Goal: Task Accomplishment & Management: Manage account settings

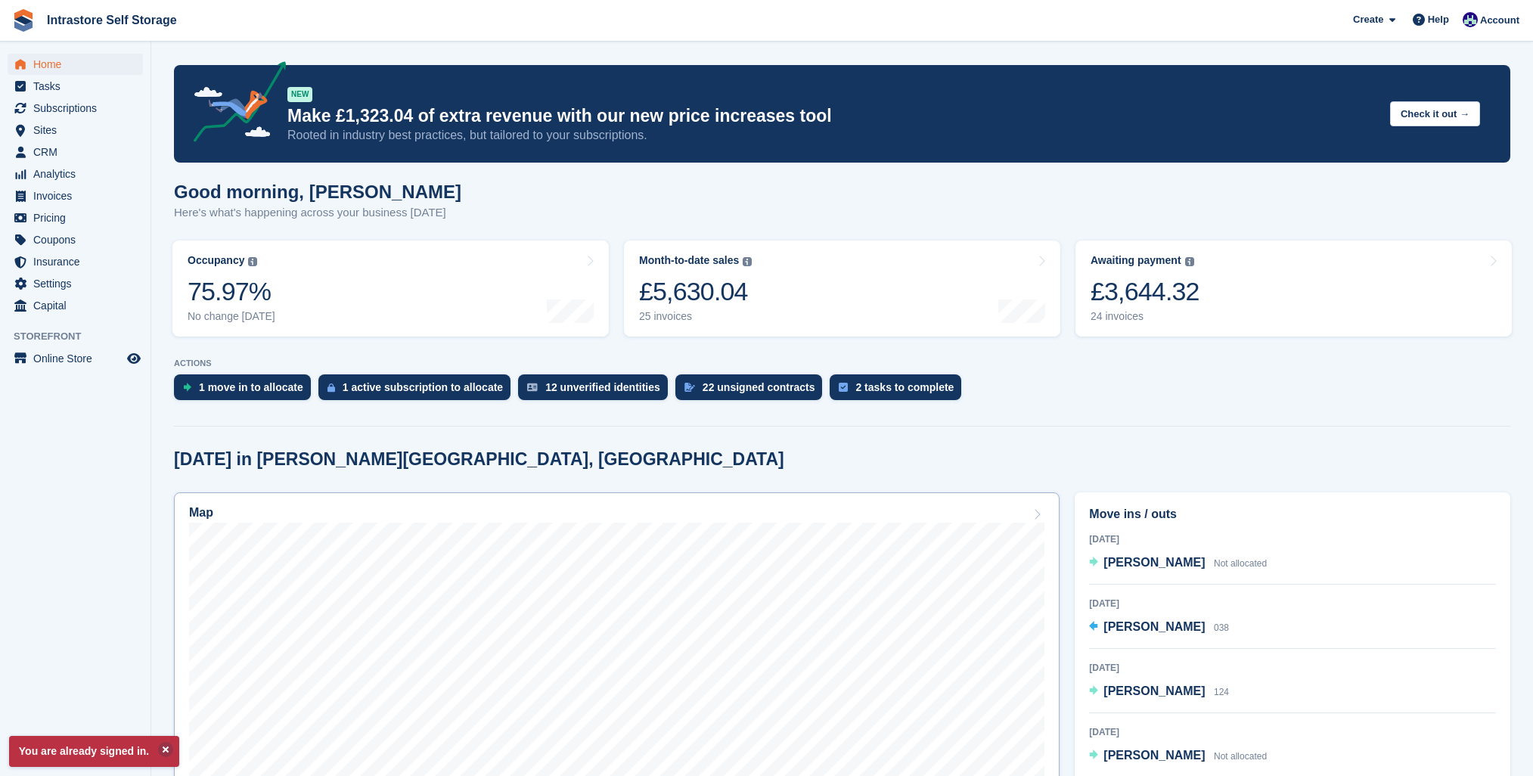
scroll to position [3, 0]
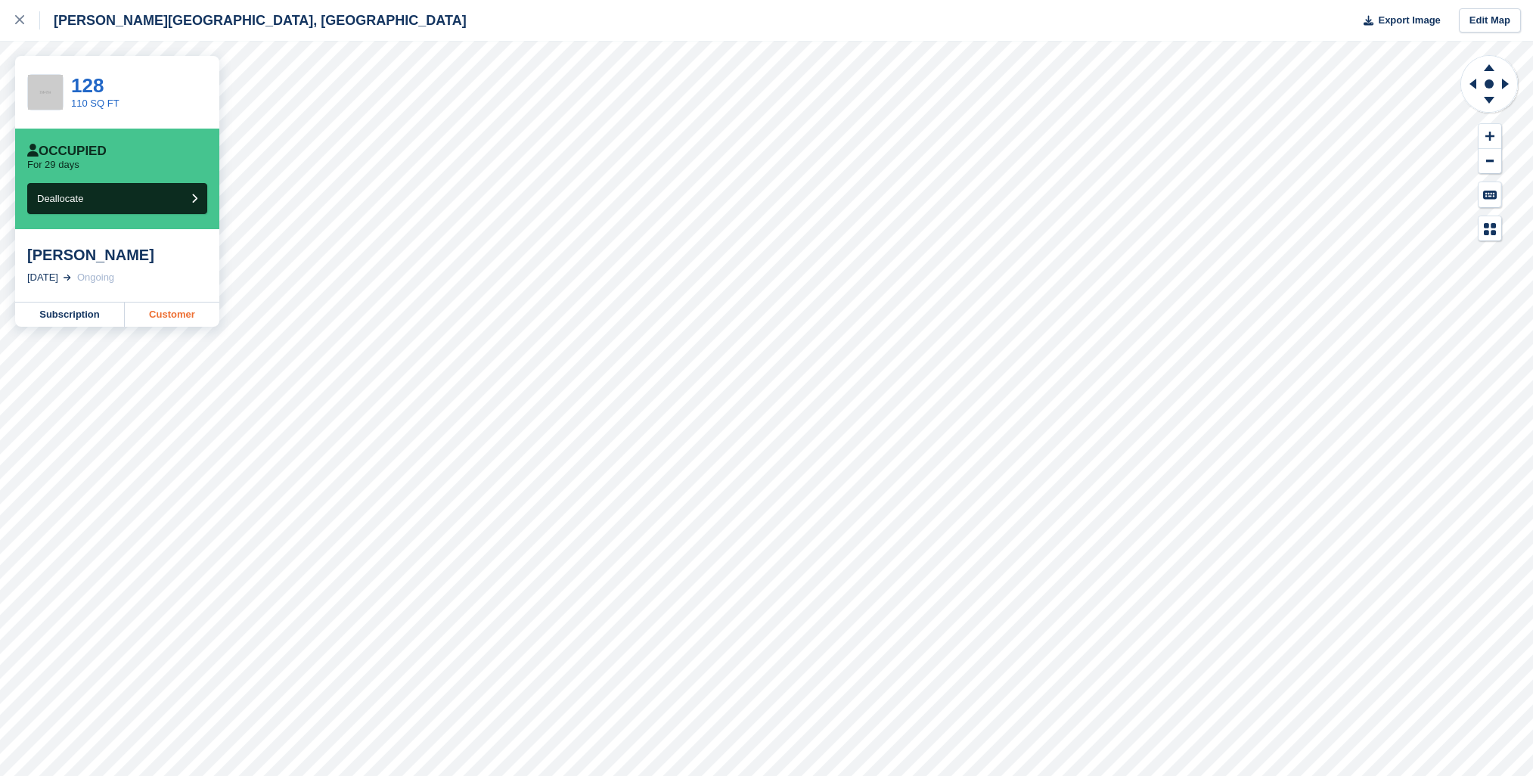
click at [181, 309] on link "Customer" at bounding box center [172, 314] width 95 height 24
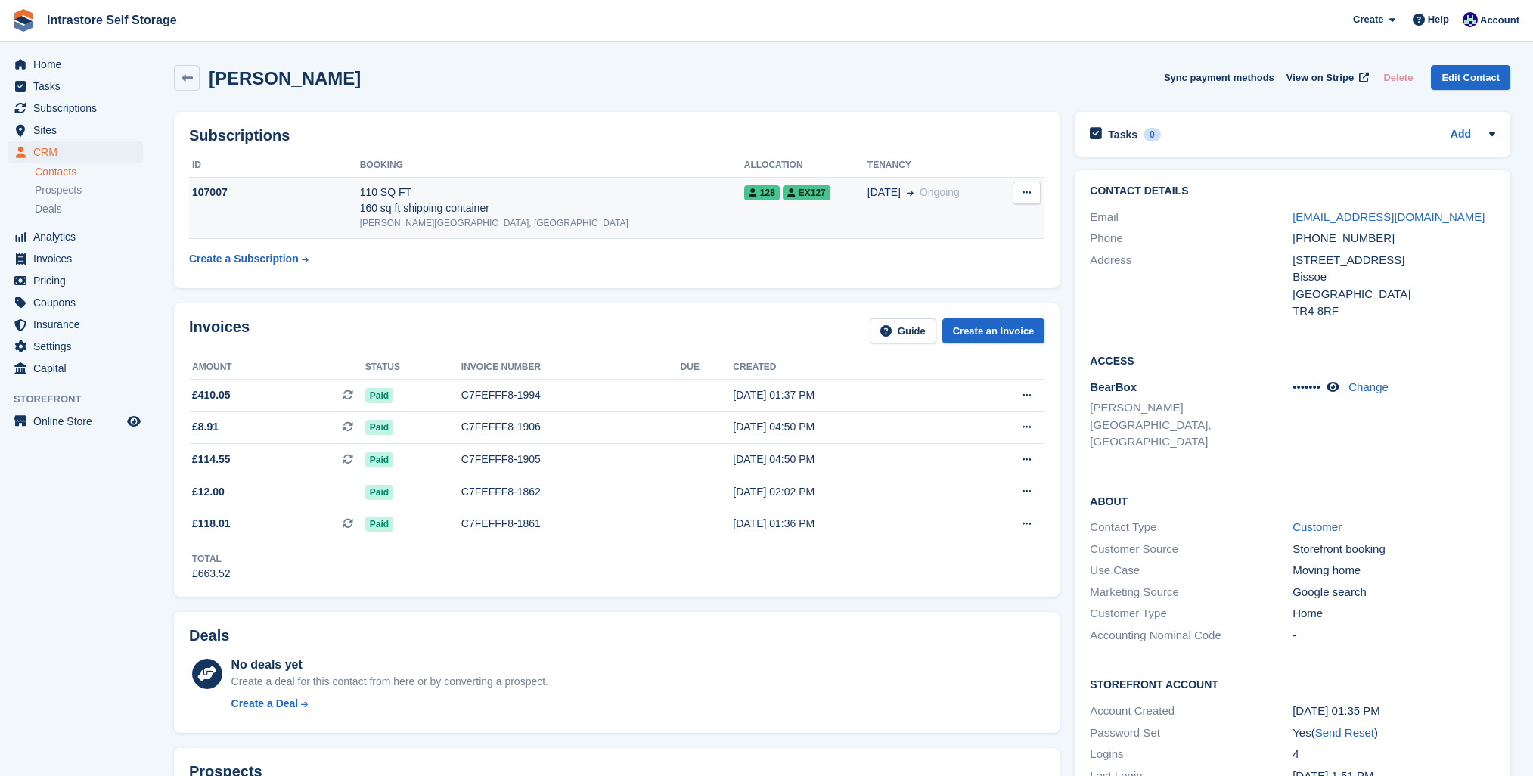
click at [200, 192] on div "107007" at bounding box center [274, 193] width 171 height 16
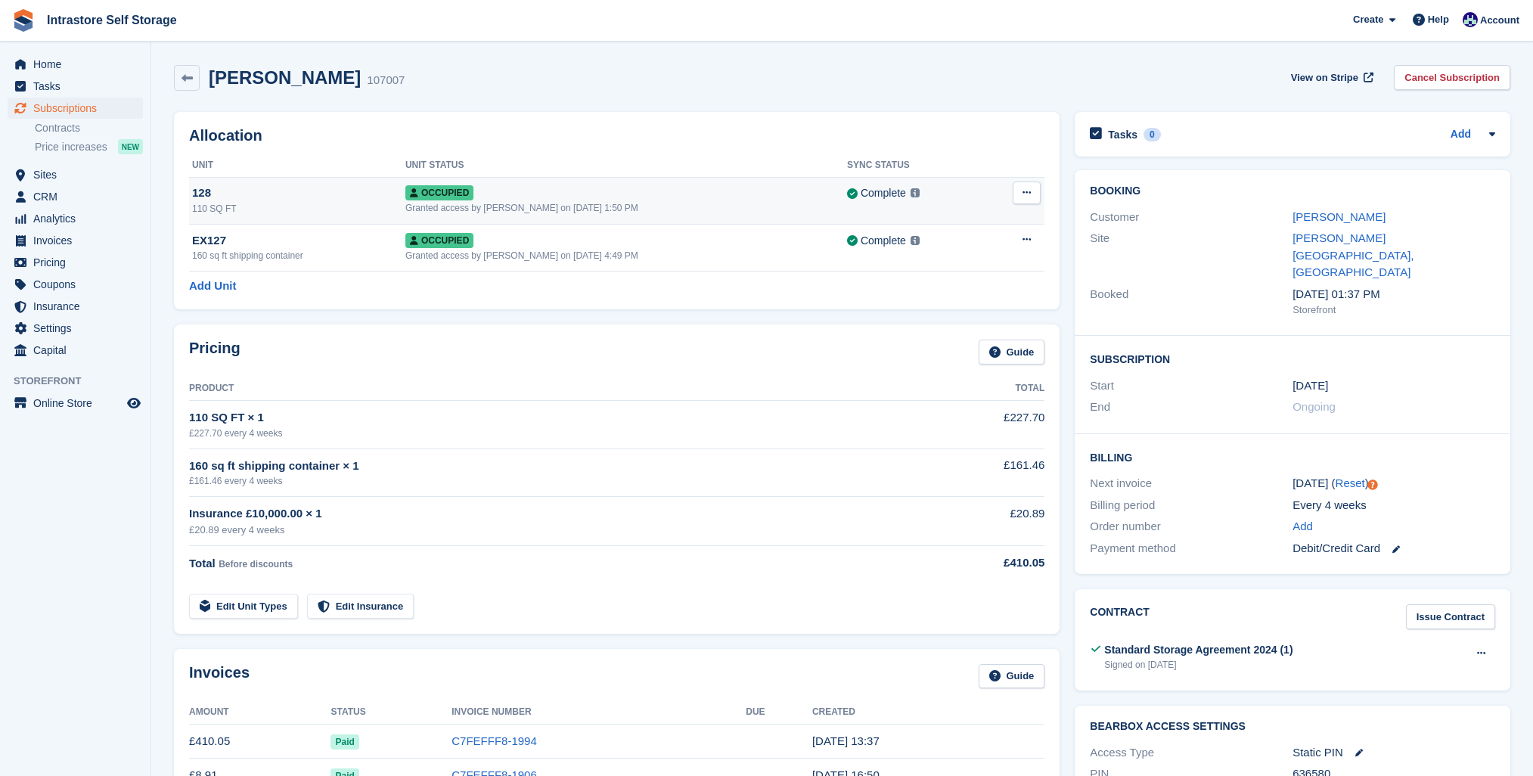
click at [1025, 192] on icon at bounding box center [1026, 193] width 8 height 10
click at [945, 257] on p "Deallocate" at bounding box center [968, 255] width 132 height 20
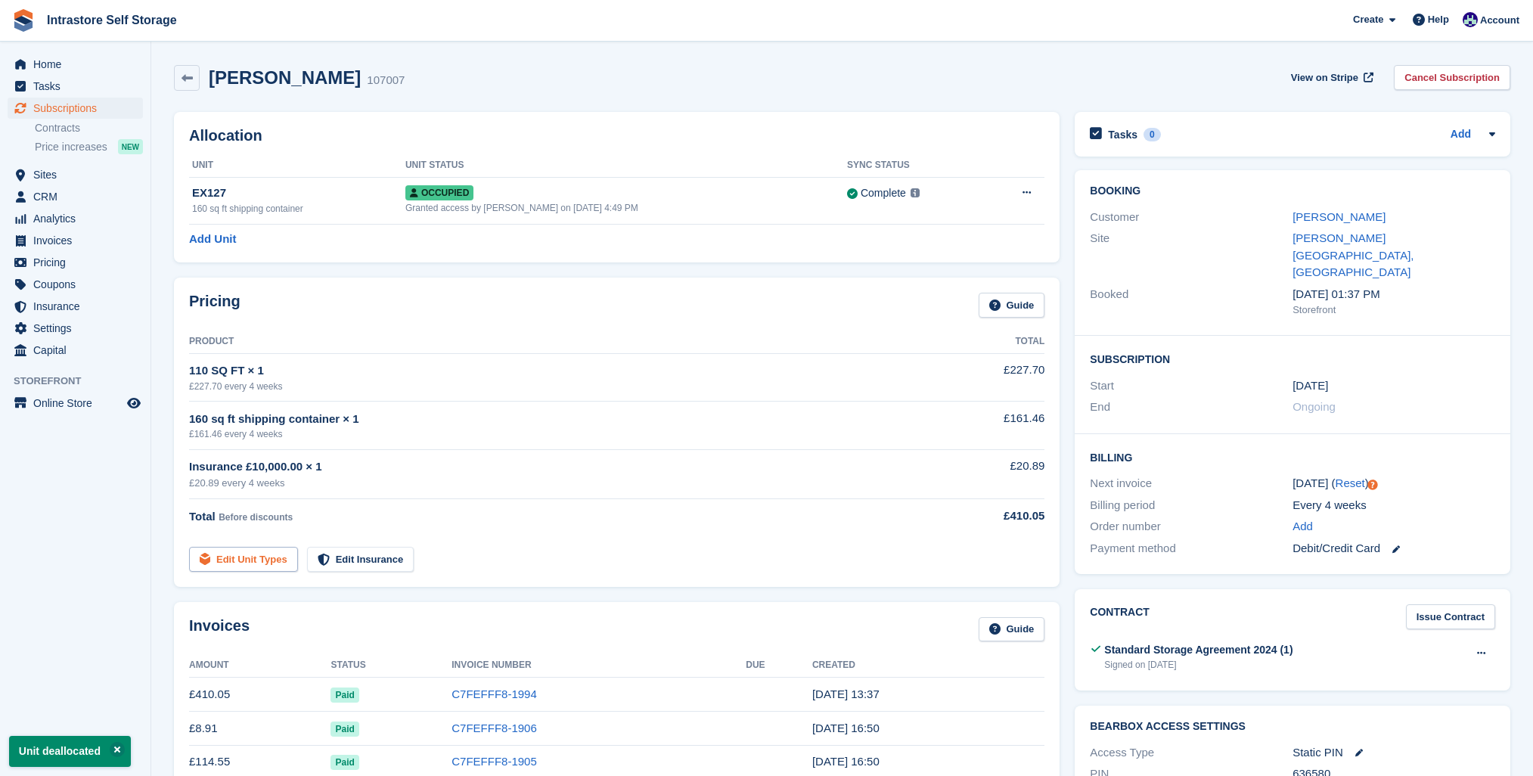
click at [265, 557] on link "Edit Unit Types" at bounding box center [243, 559] width 109 height 25
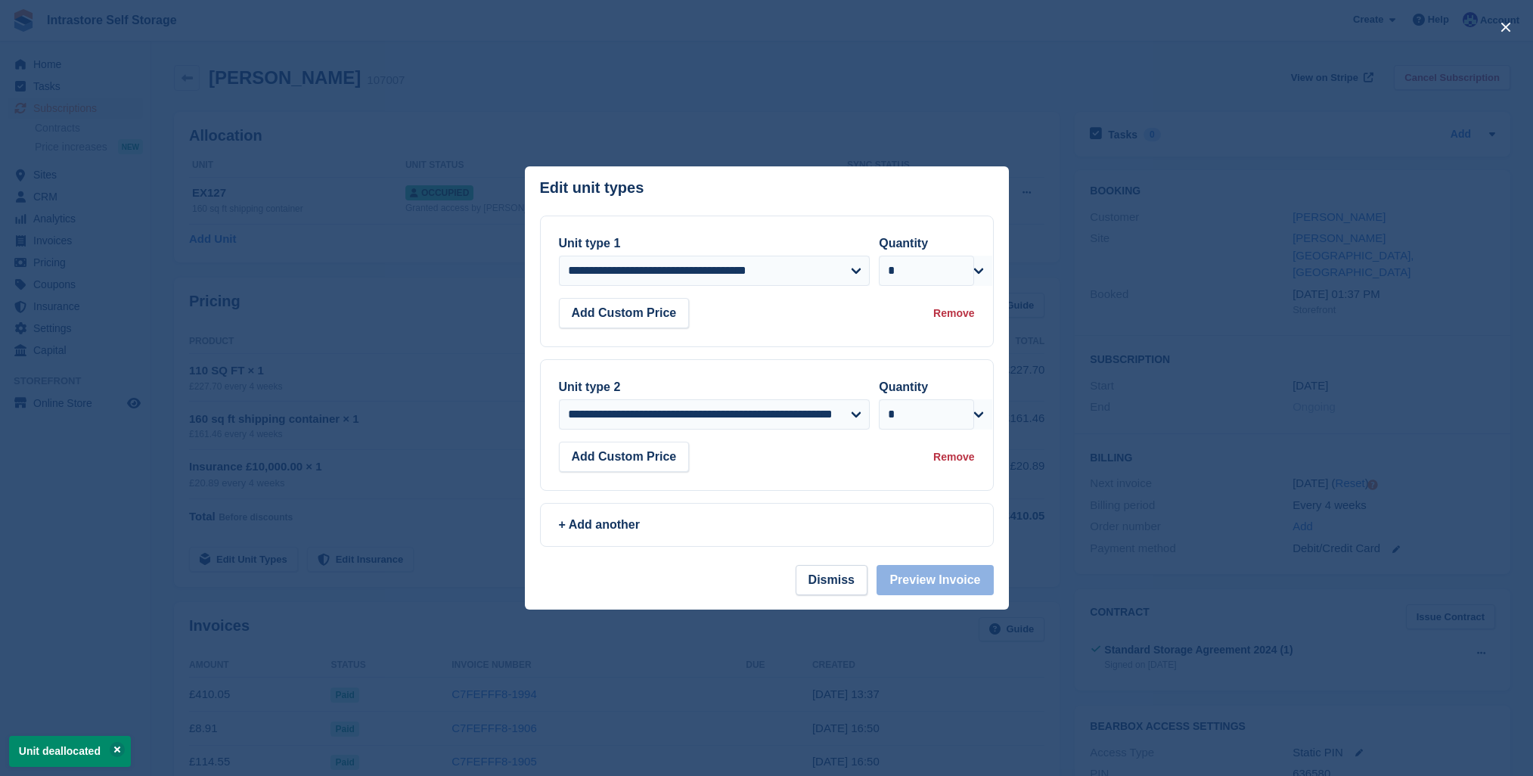
click at [948, 312] on div "Remove" at bounding box center [953, 313] width 41 height 16
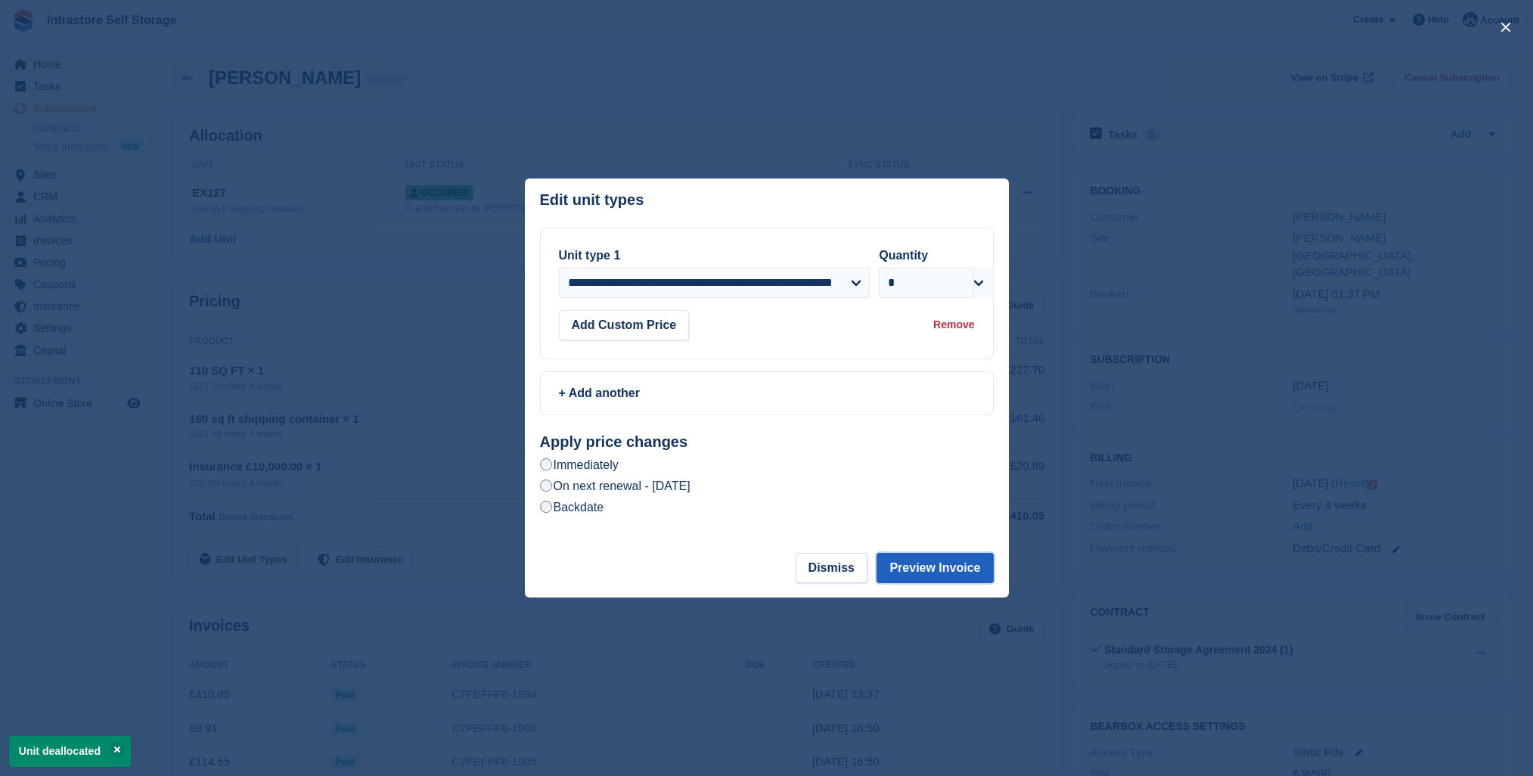
click at [919, 567] on button "Preview Invoice" at bounding box center [934, 568] width 116 height 30
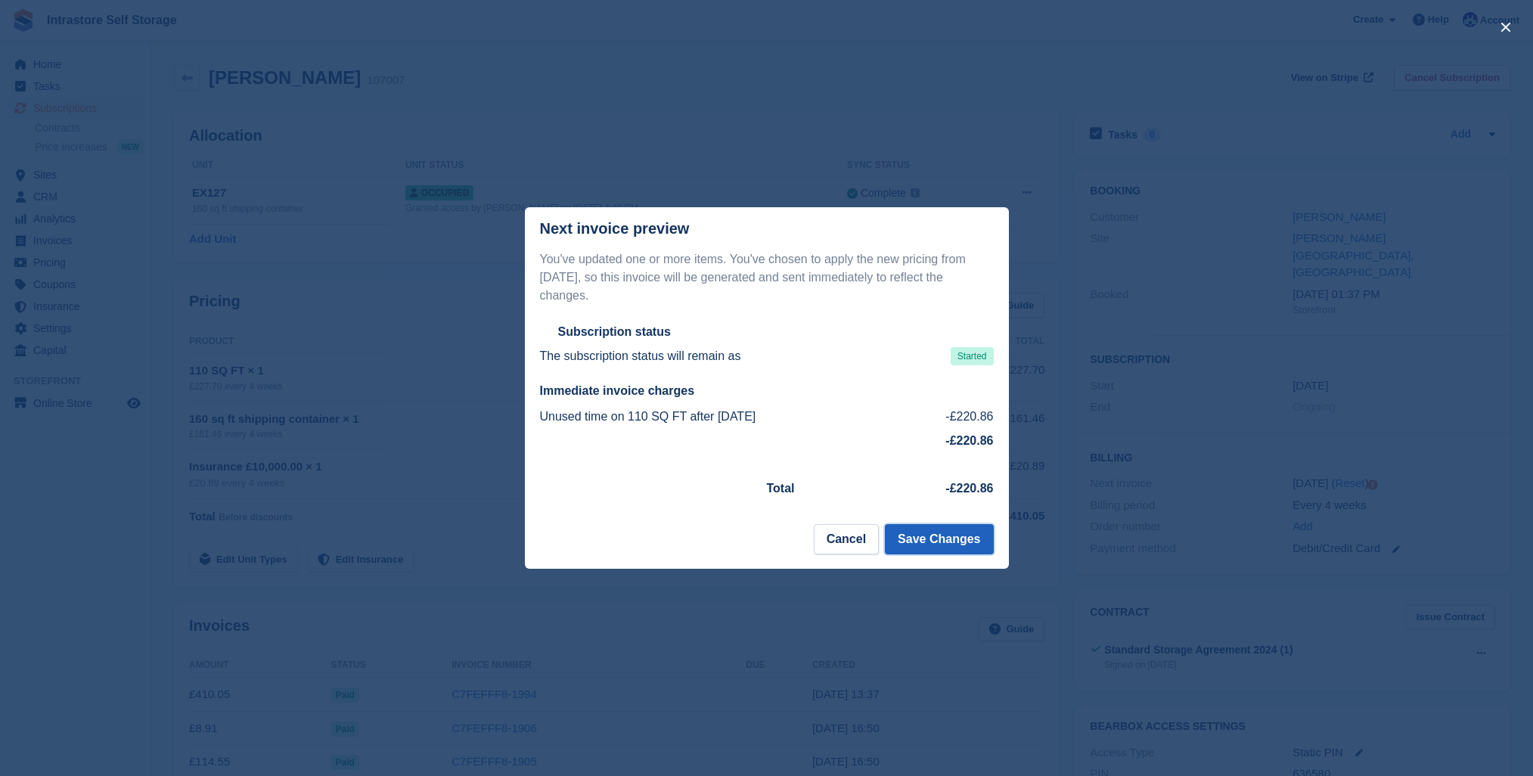
click at [934, 545] on button "Save Changes" at bounding box center [939, 539] width 108 height 30
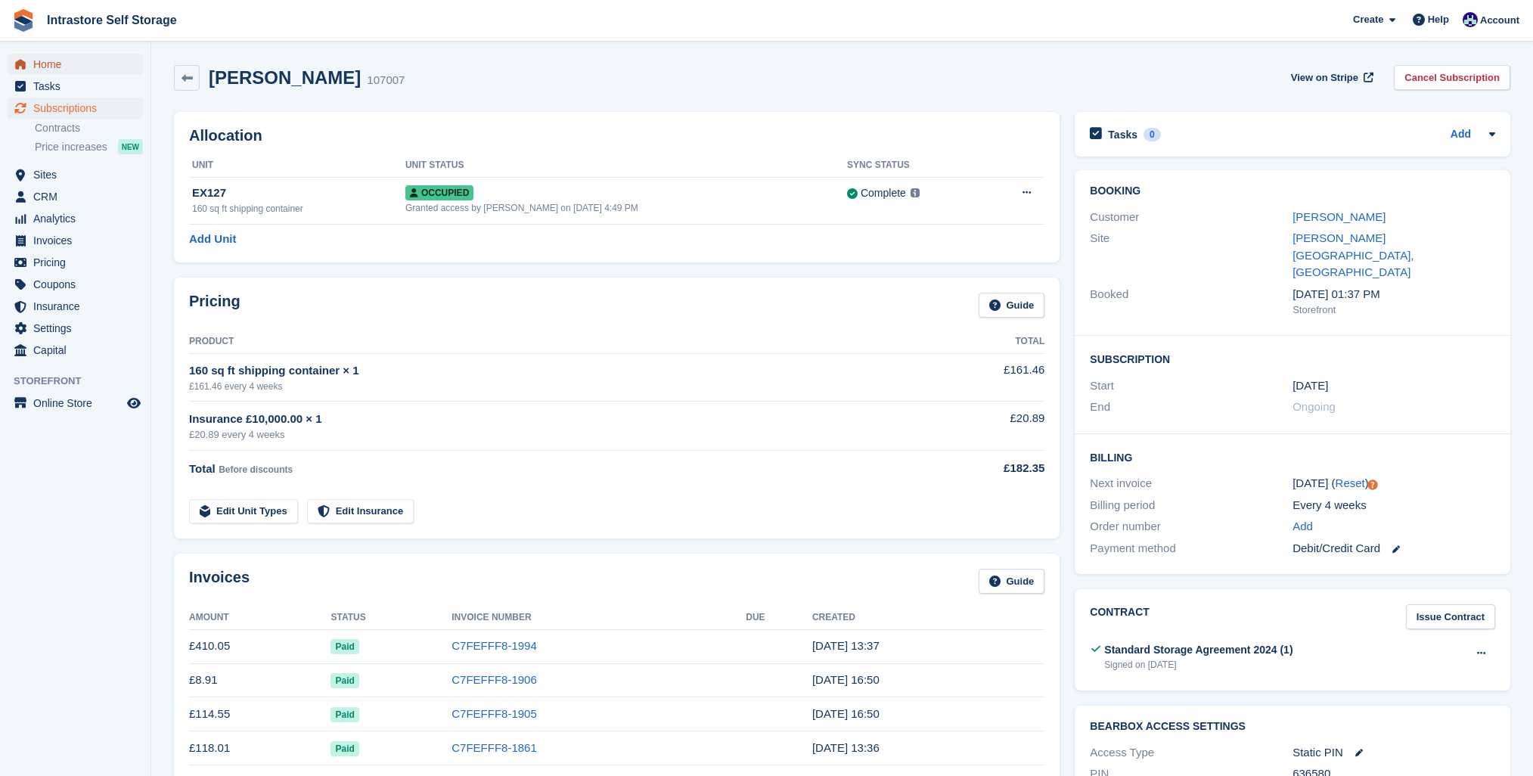
click at [69, 66] on span "Home" at bounding box center [78, 64] width 91 height 21
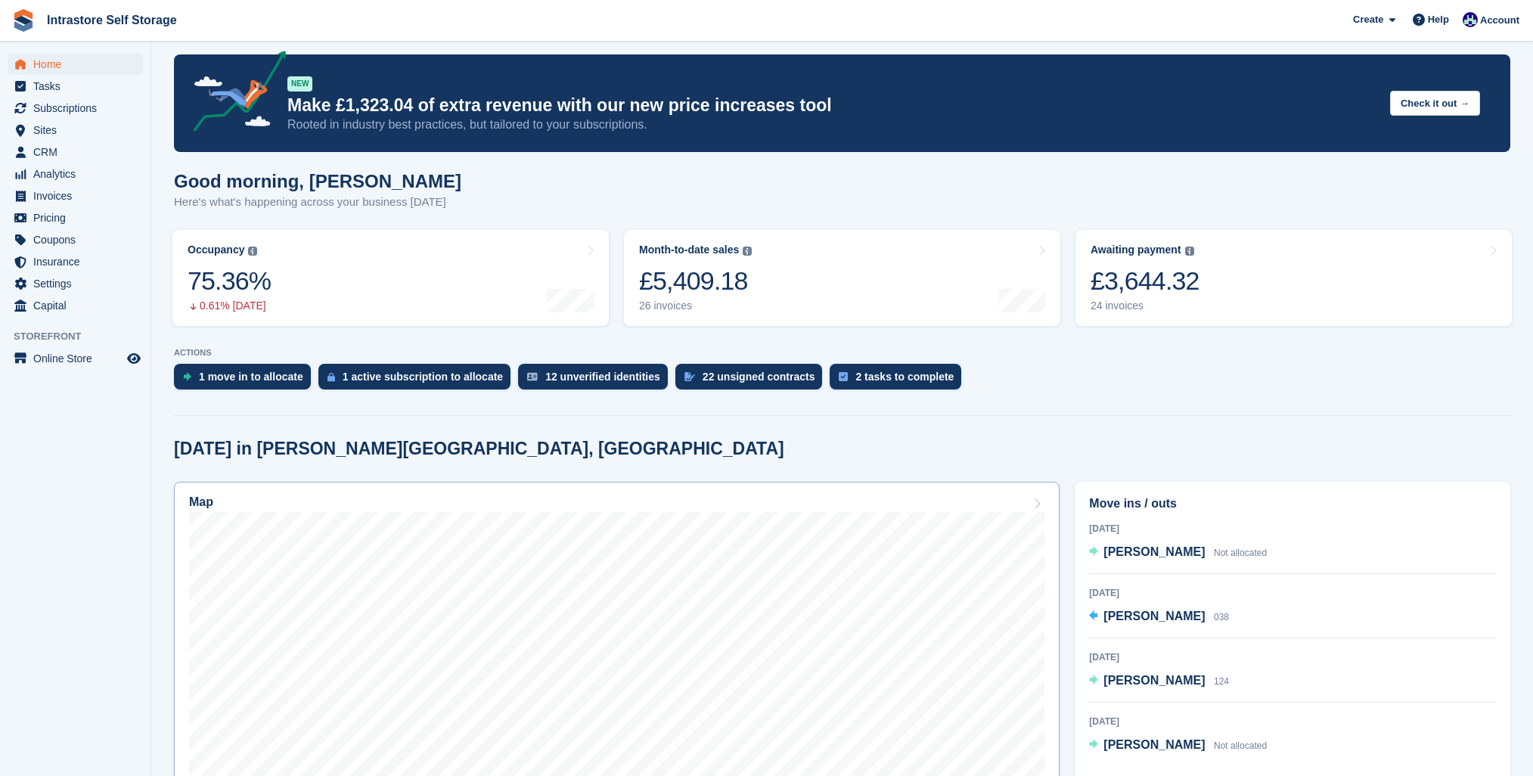
scroll to position [171, 0]
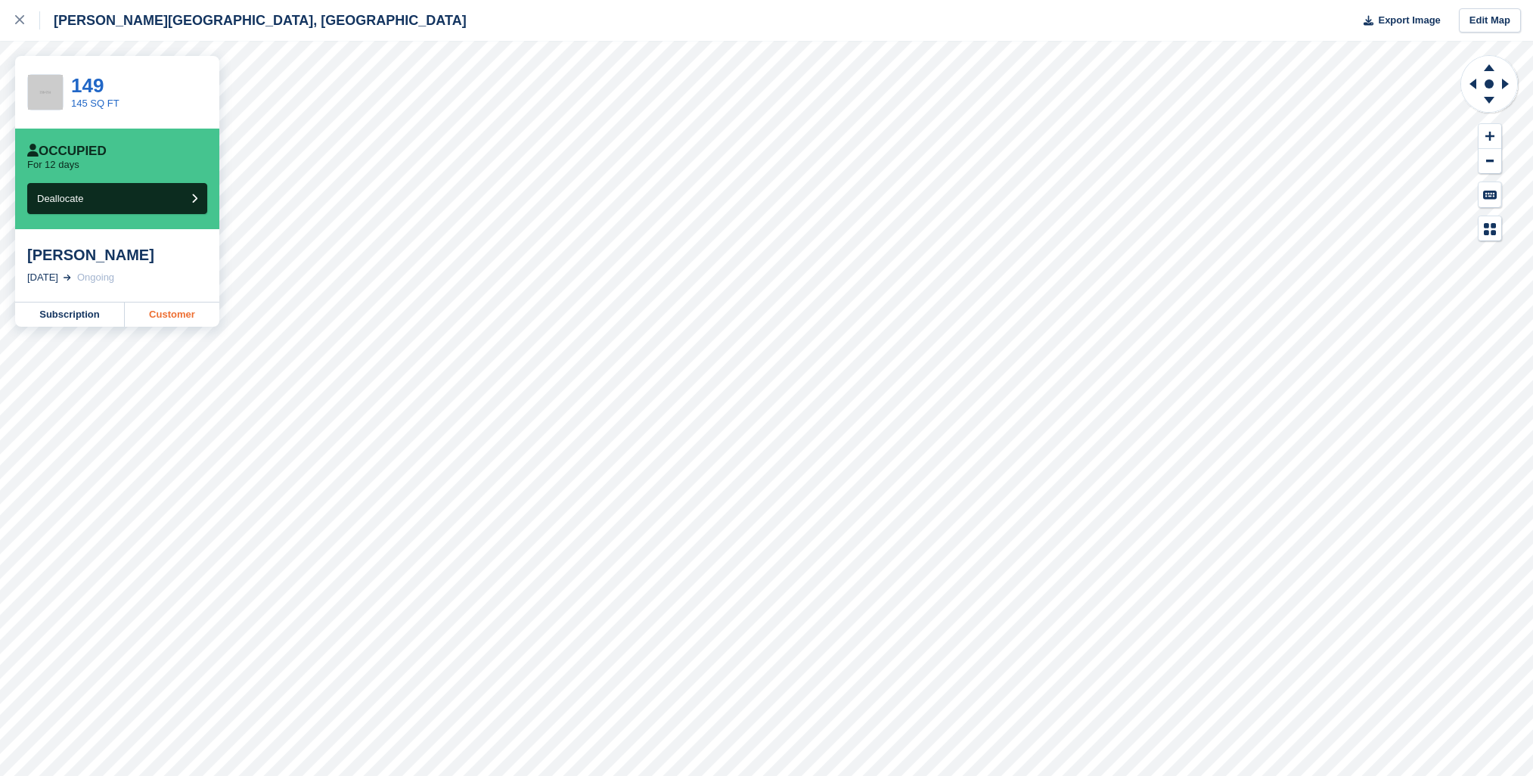
click at [172, 313] on link "Customer" at bounding box center [172, 314] width 95 height 24
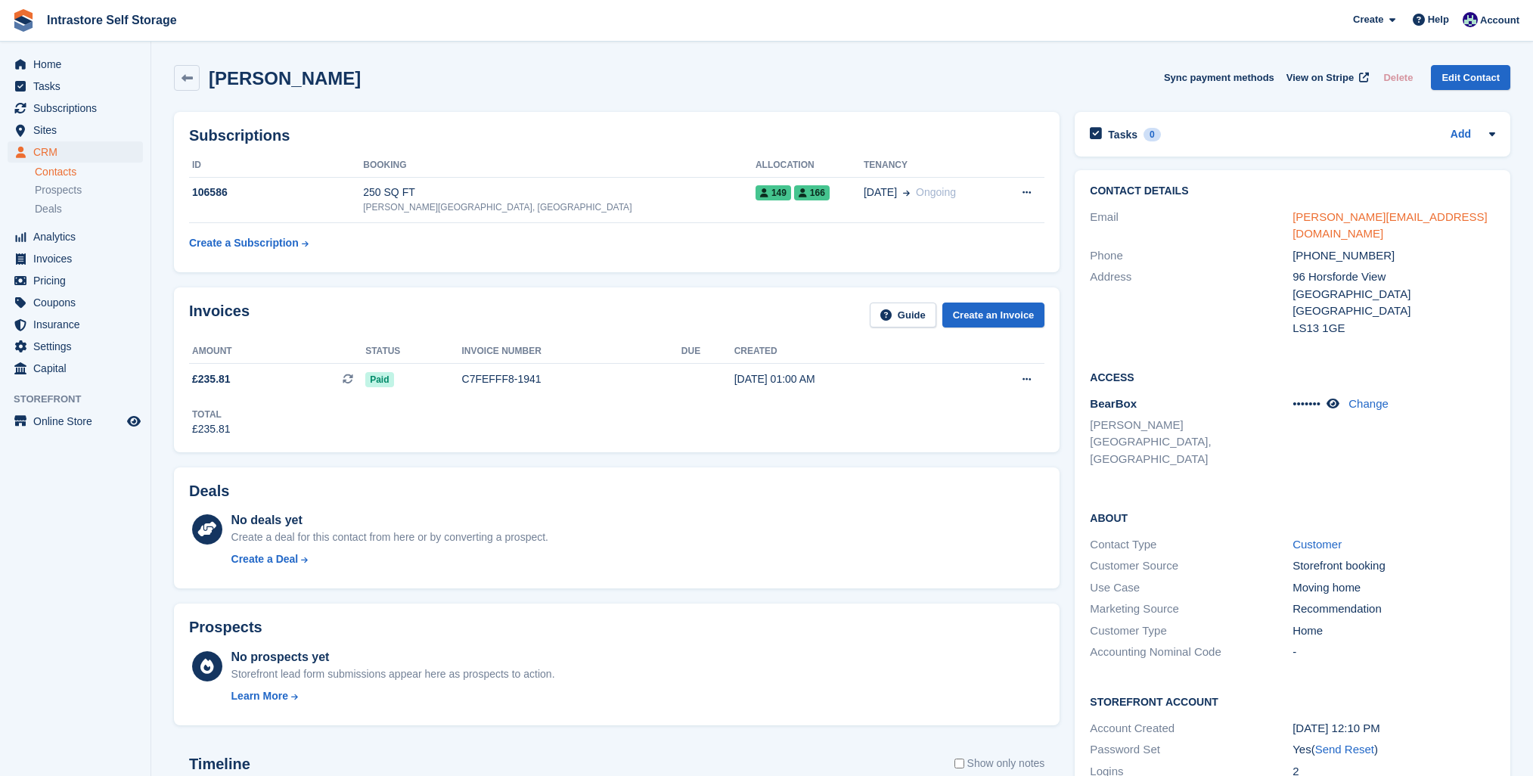
click at [1326, 217] on link "[PERSON_NAME][EMAIL_ADDRESS][DOMAIN_NAME]" at bounding box center [1389, 225] width 195 height 30
